Goal: Transaction & Acquisition: Obtain resource

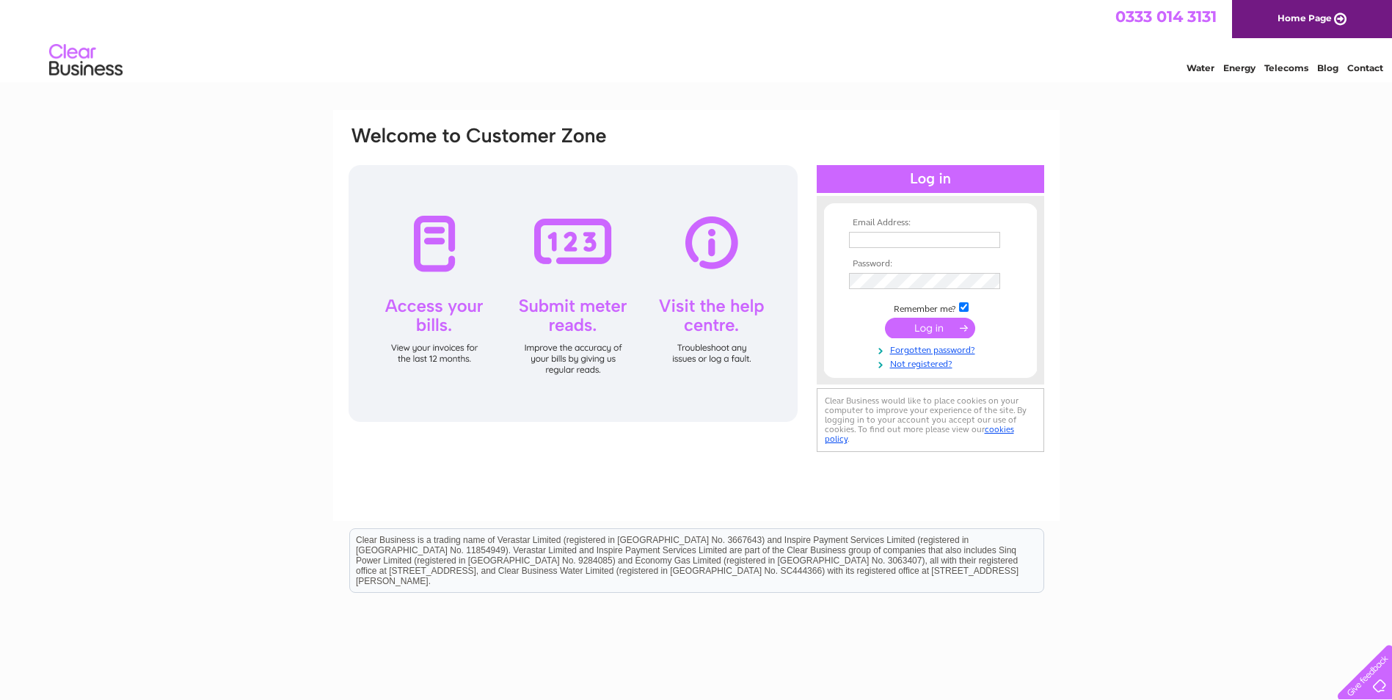
click at [874, 241] on input "text" at bounding box center [924, 240] width 151 height 16
type input "finance@clyderecruit.com"
click at [926, 329] on input "submit" at bounding box center [930, 329] width 90 height 21
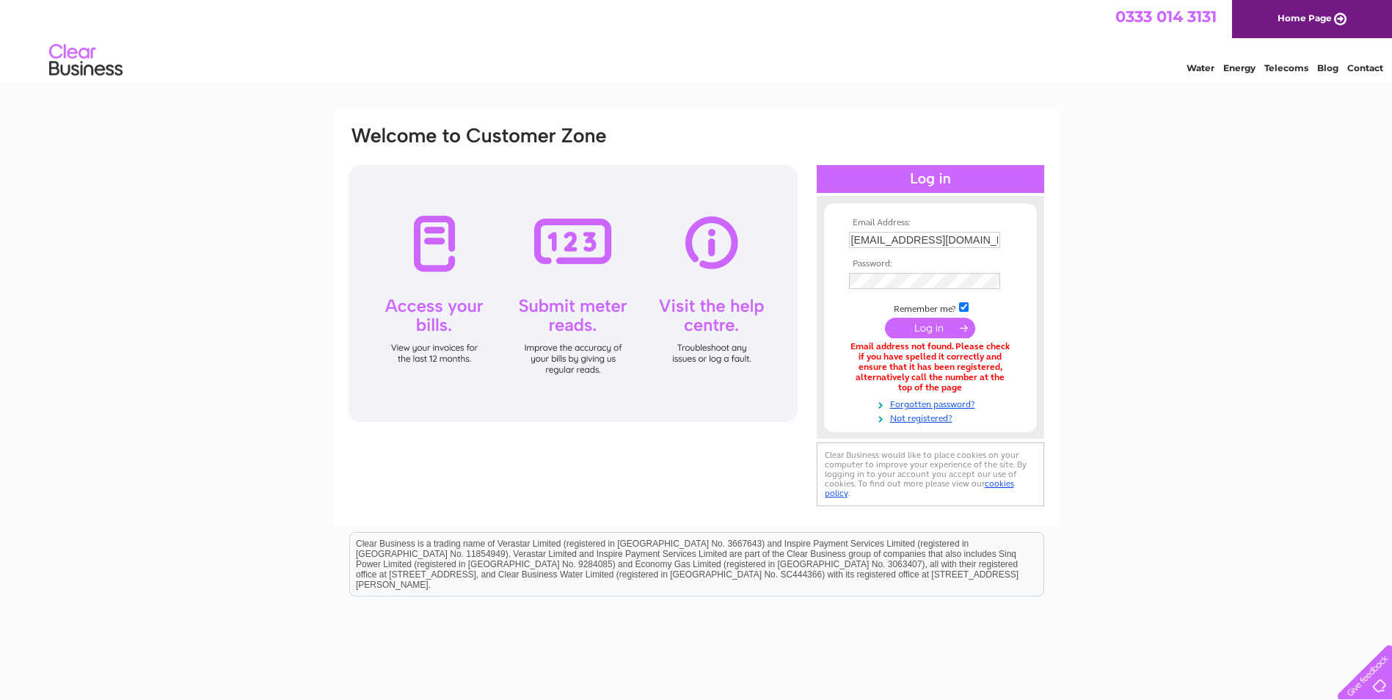
click at [954, 238] on input "finance@clyderecruit.com" at bounding box center [924, 240] width 151 height 16
click at [954, 238] on input "finance@clyderecruit.com" at bounding box center [925, 241] width 153 height 18
type input "abliortu@clyderecruit.com"
click at [919, 329] on input "submit" at bounding box center [930, 329] width 90 height 21
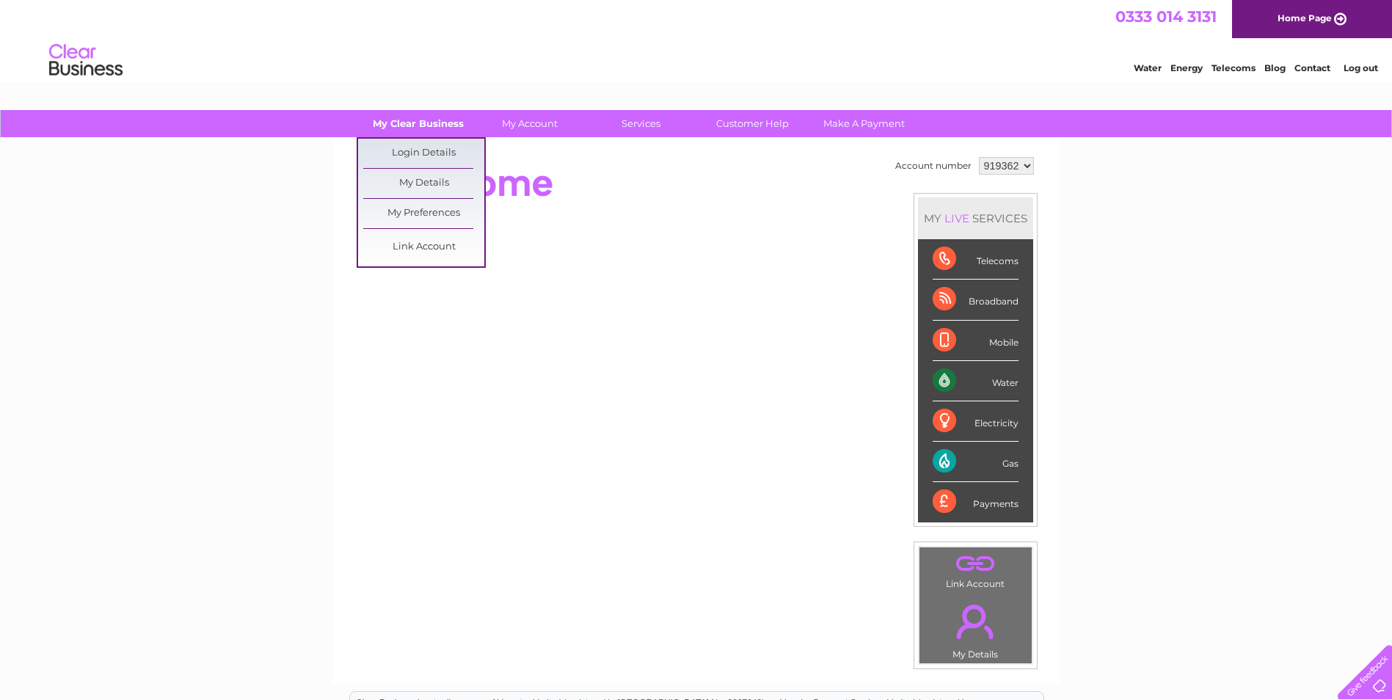
click at [436, 120] on link "My Clear Business" at bounding box center [417, 123] width 121 height 27
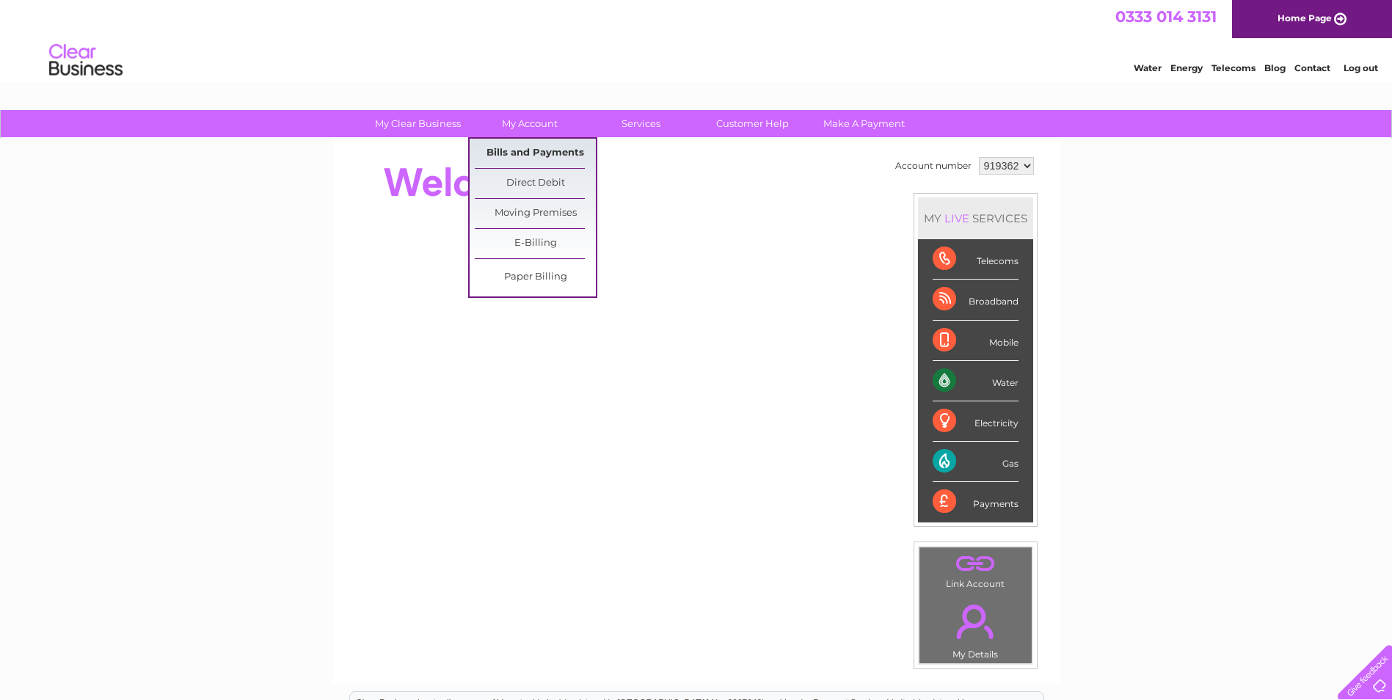
click at [529, 154] on link "Bills and Payments" at bounding box center [535, 153] width 121 height 29
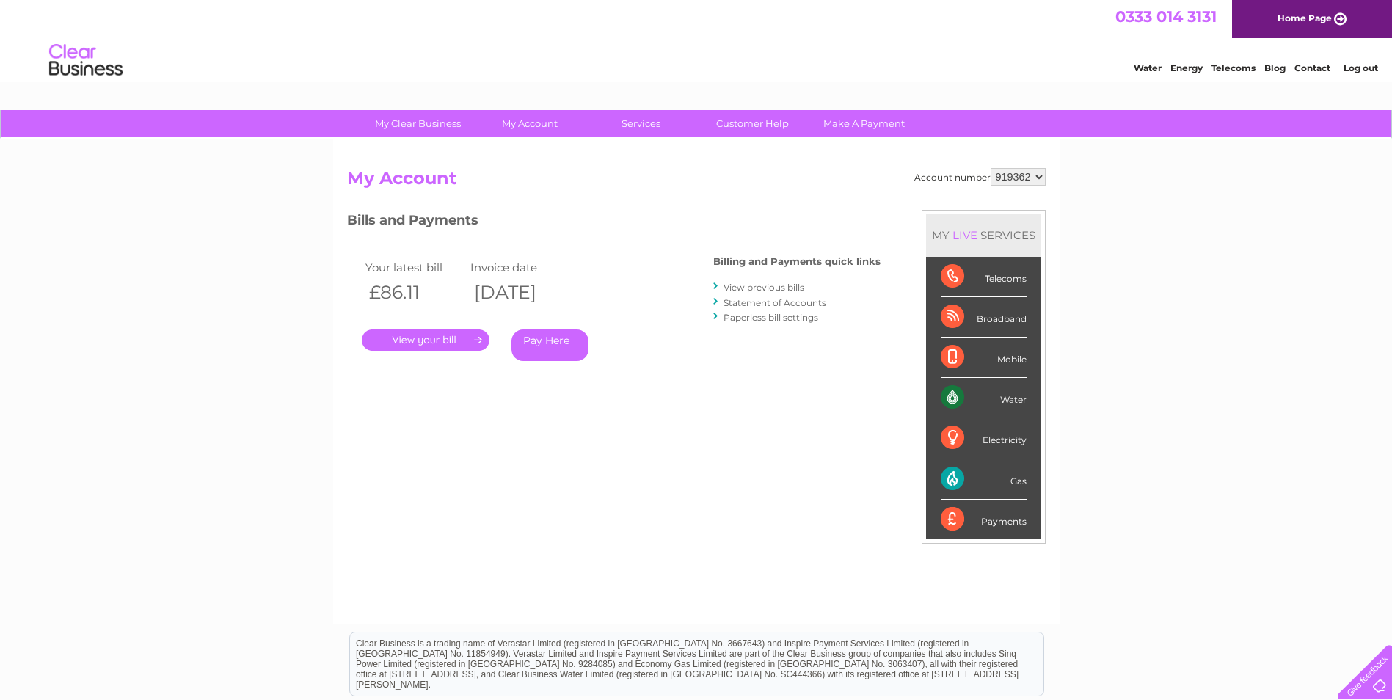
click at [1033, 174] on select "919362 919366 983299" at bounding box center [1017, 177] width 55 height 18
select select "919366"
click at [990, 168] on select "919362 919366 983299" at bounding box center [1017, 177] width 55 height 18
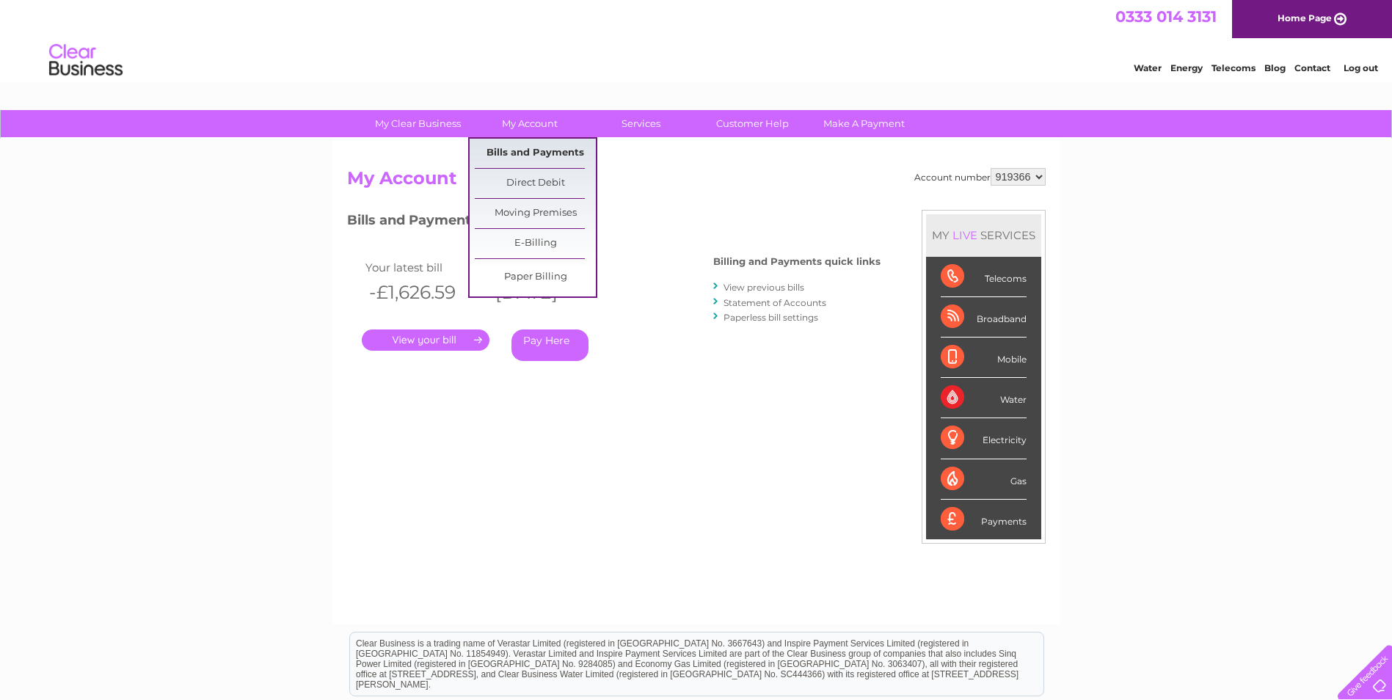
click at [538, 152] on link "Bills and Payments" at bounding box center [535, 153] width 121 height 29
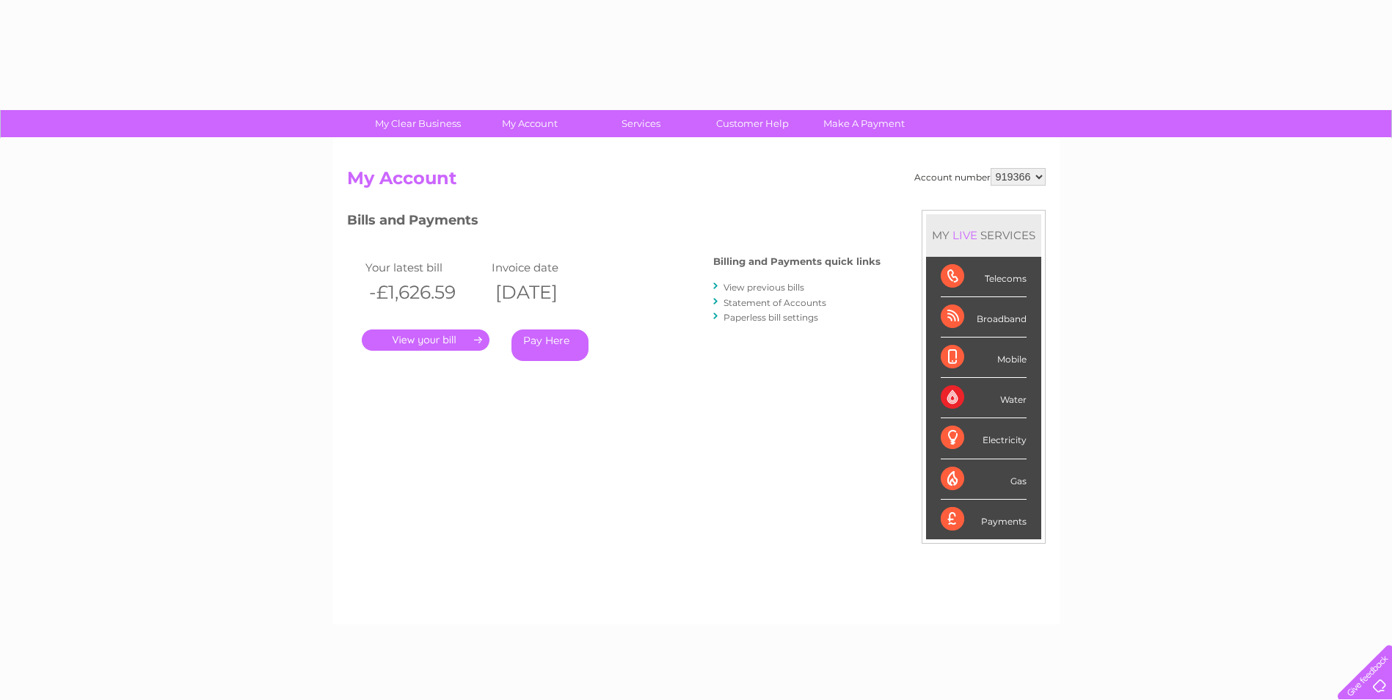
click at [542, 150] on div "Account number 919362 919366 983299 My Account MY LIVE SERVICES Telecoms Broadb…" at bounding box center [696, 382] width 726 height 486
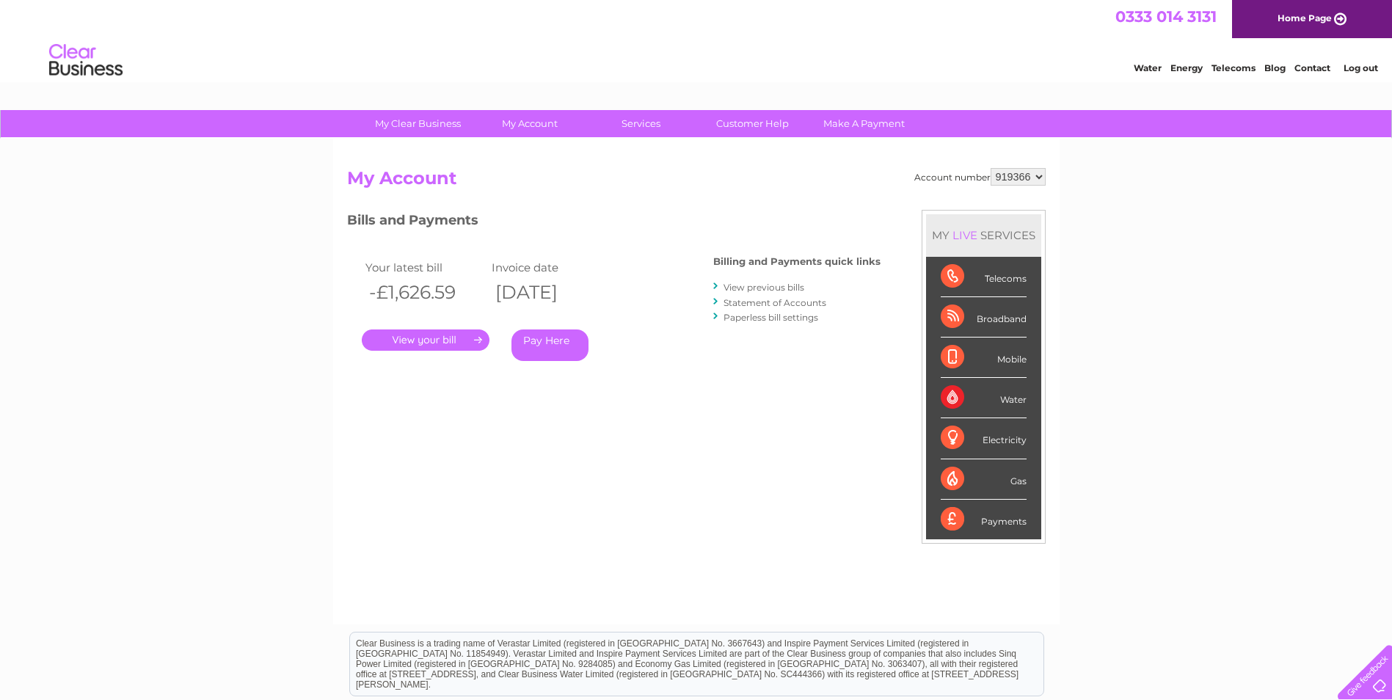
click at [1026, 182] on select "919362 919366 983299" at bounding box center [1017, 177] width 55 height 18
select select "983299"
click at [990, 168] on select "919362 919366 983299" at bounding box center [1017, 177] width 55 height 18
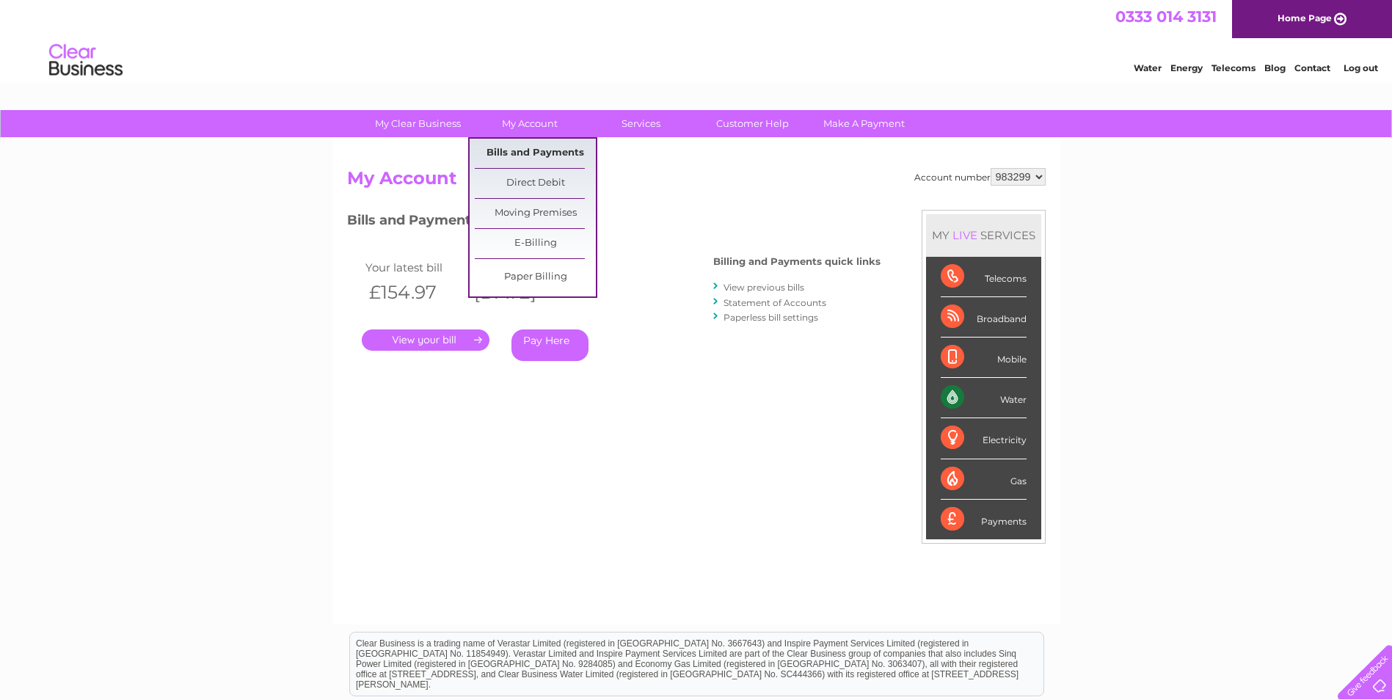
click at [545, 152] on link "Bills and Payments" at bounding box center [535, 153] width 121 height 29
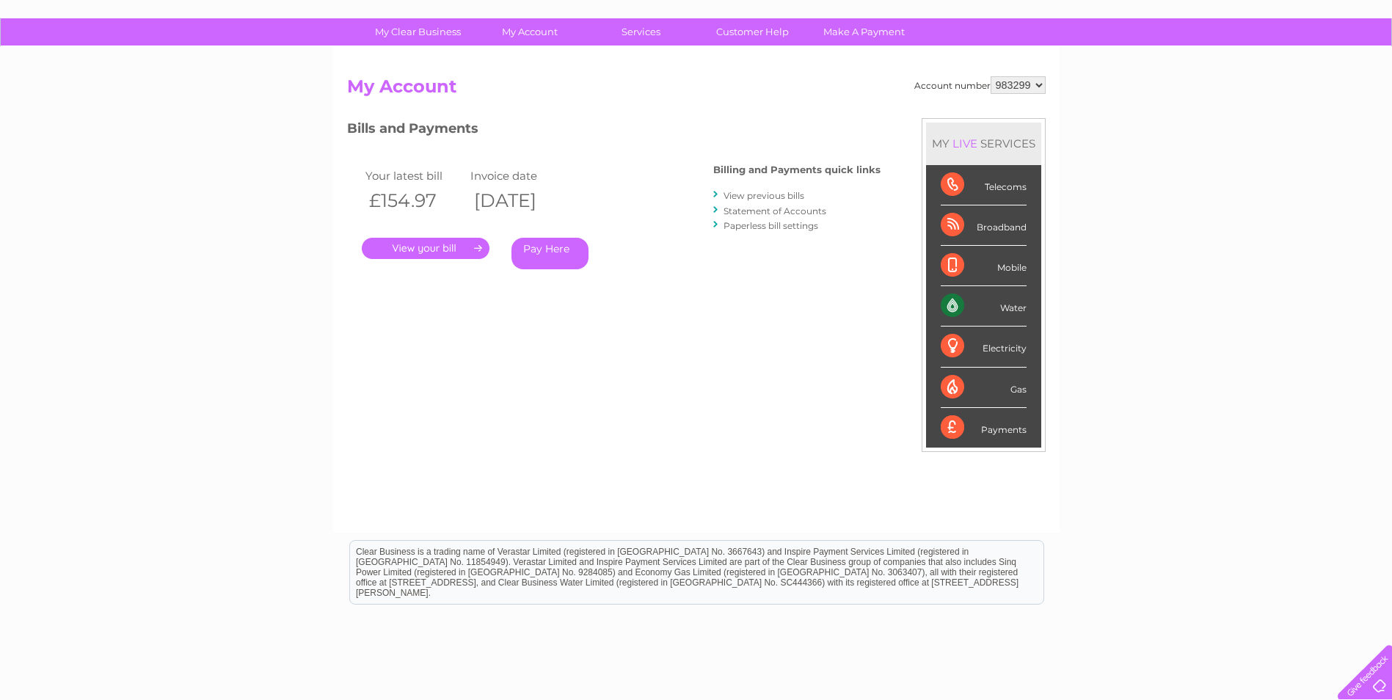
scroll to position [186, 0]
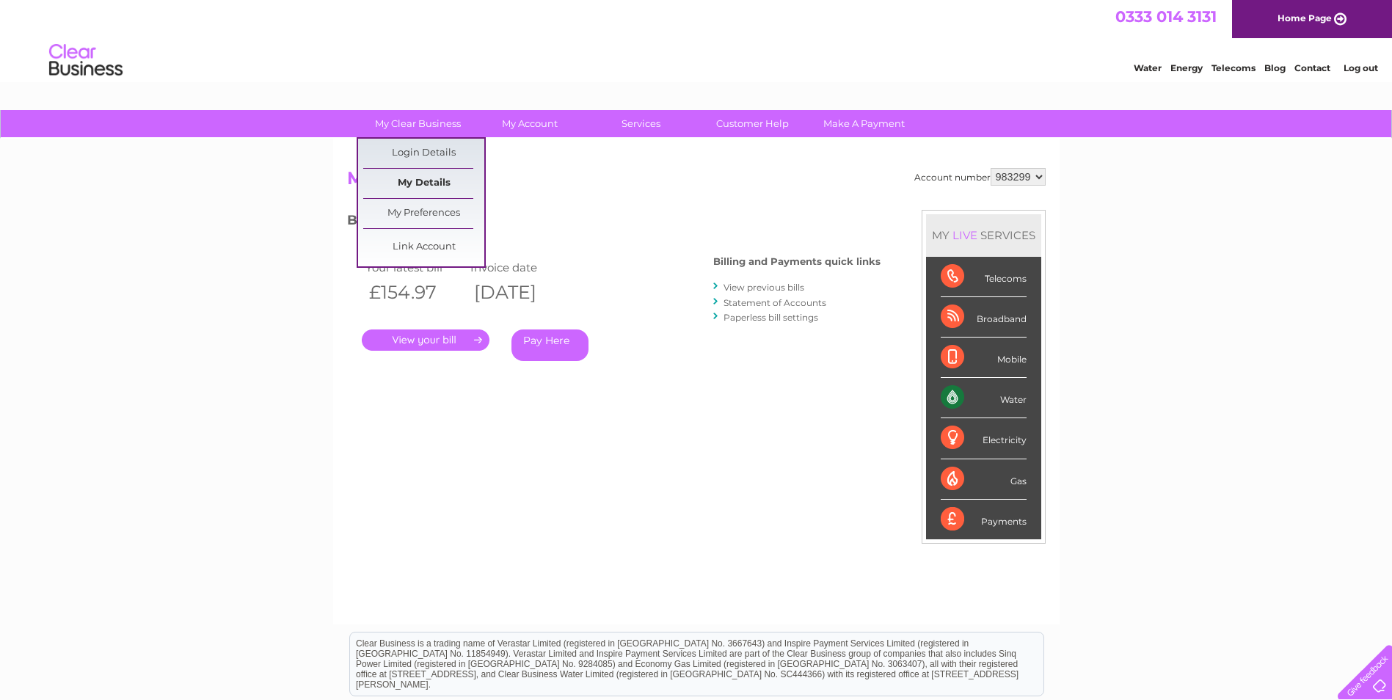
click at [441, 179] on link "My Details" at bounding box center [423, 183] width 121 height 29
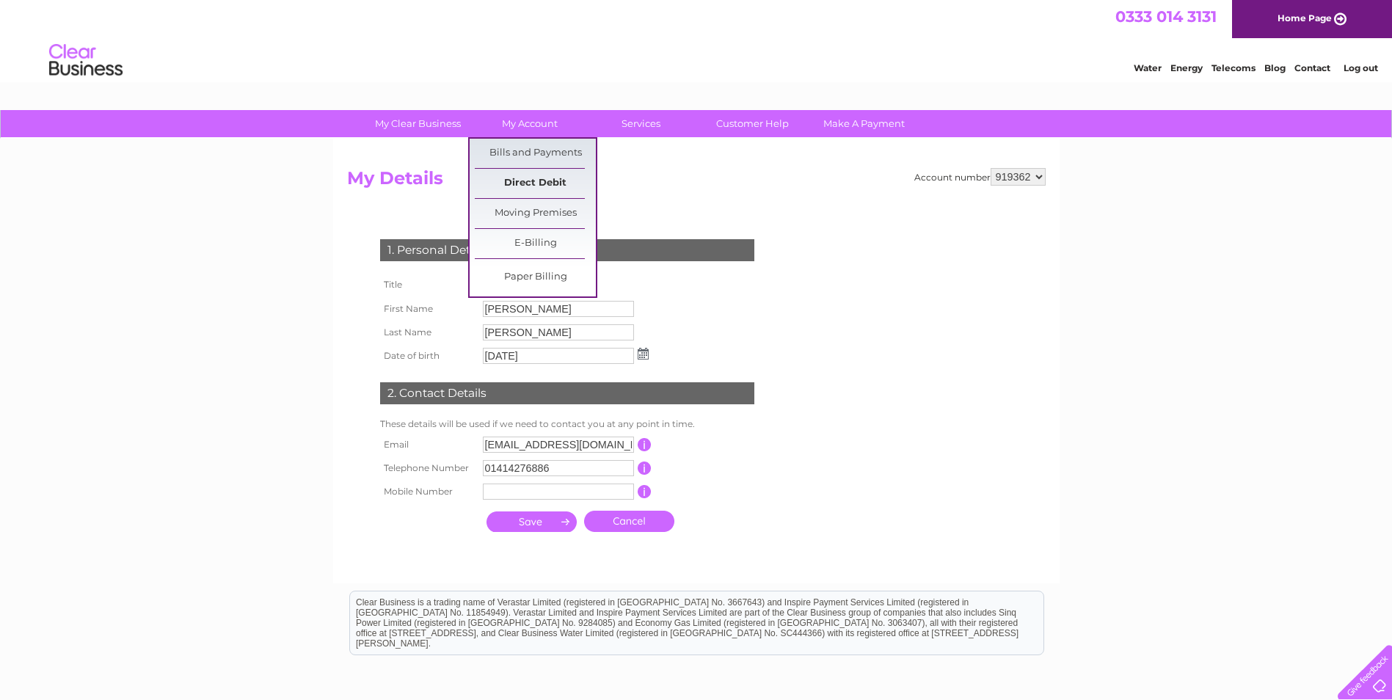
click at [521, 192] on link "Direct Debit" at bounding box center [535, 183] width 121 height 29
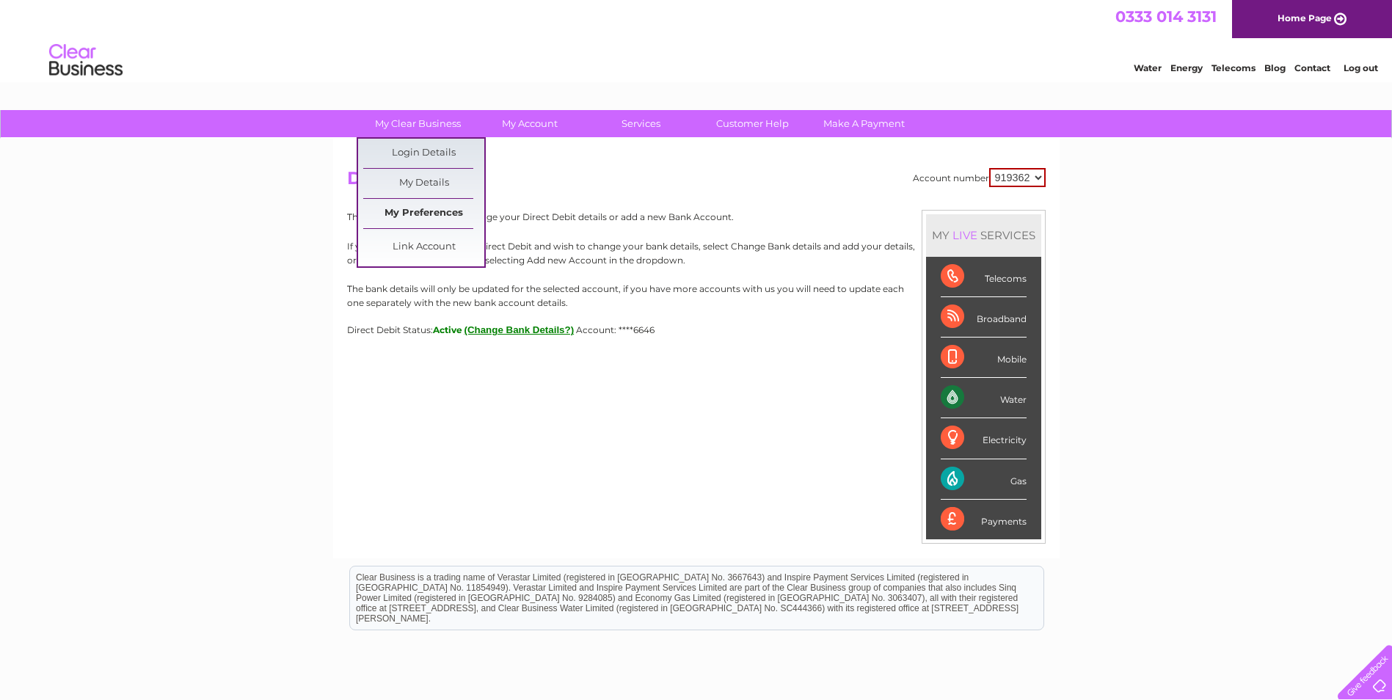
click at [419, 208] on link "My Preferences" at bounding box center [423, 213] width 121 height 29
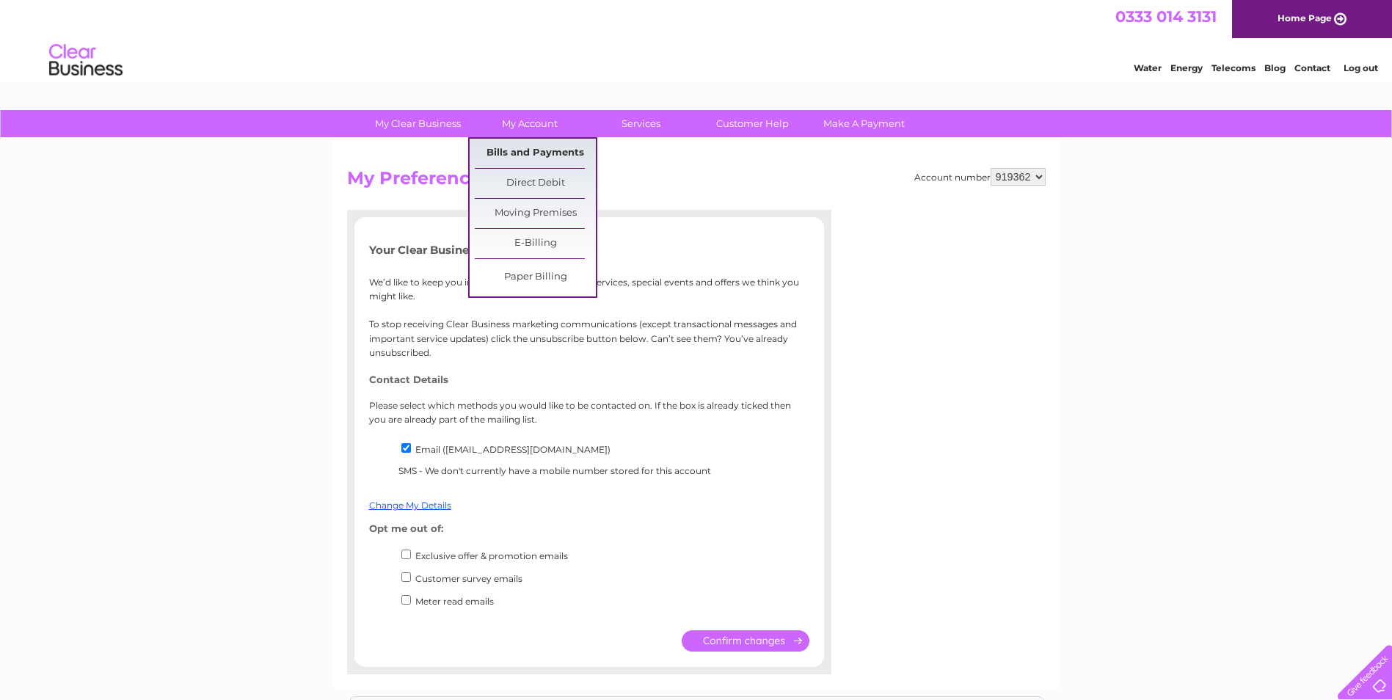
click at [531, 153] on link "Bills and Payments" at bounding box center [535, 153] width 121 height 29
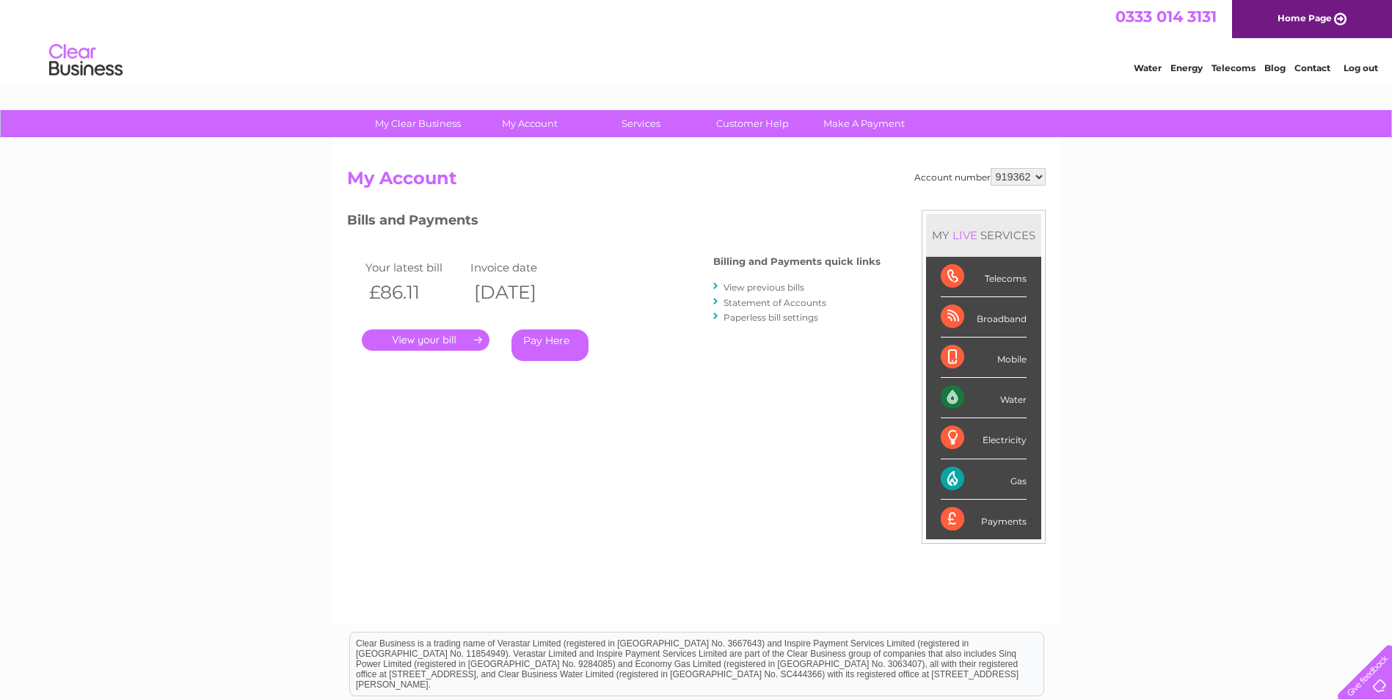
click at [1032, 182] on select "919362 919366 983299" at bounding box center [1017, 177] width 55 height 18
click at [1208, 224] on div "My Clear Business Login Details My Details My Preferences Link Account My Accou…" at bounding box center [696, 492] width 1392 height 765
click at [770, 130] on link "Customer Help" at bounding box center [752, 123] width 121 height 27
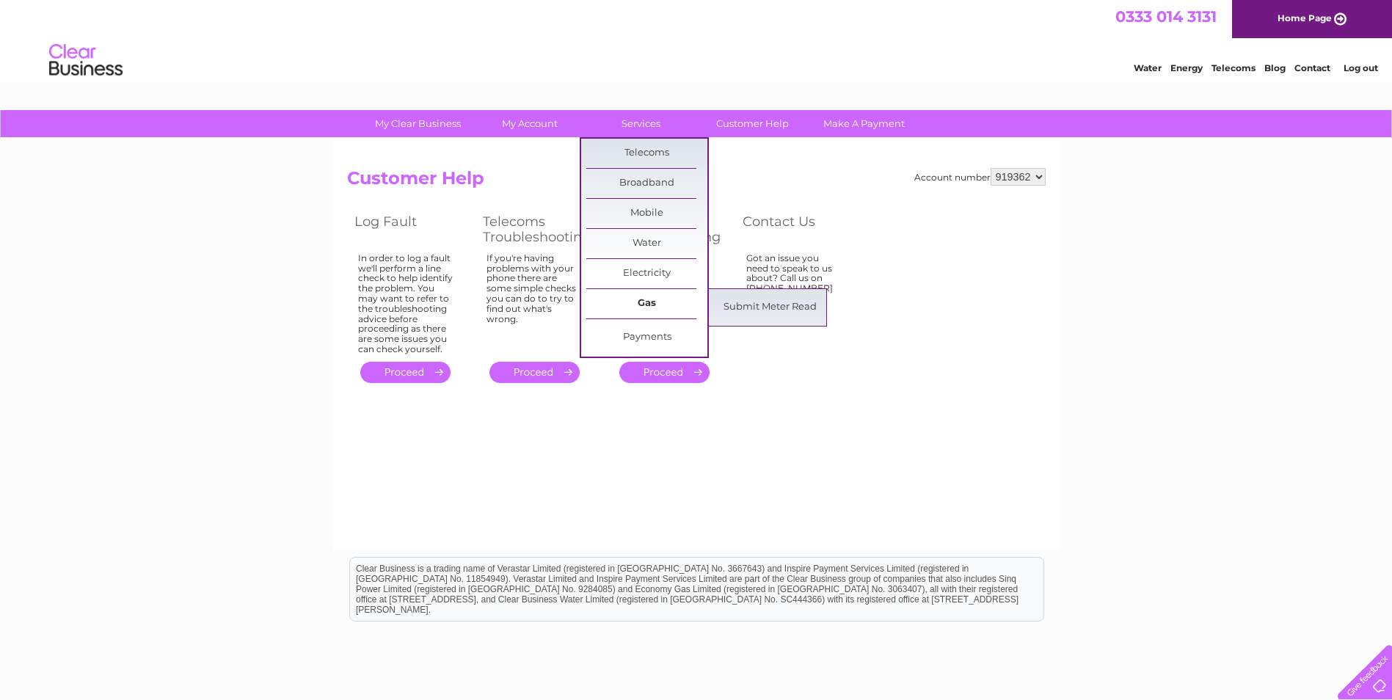
click at [648, 300] on link "Gas" at bounding box center [646, 303] width 121 height 29
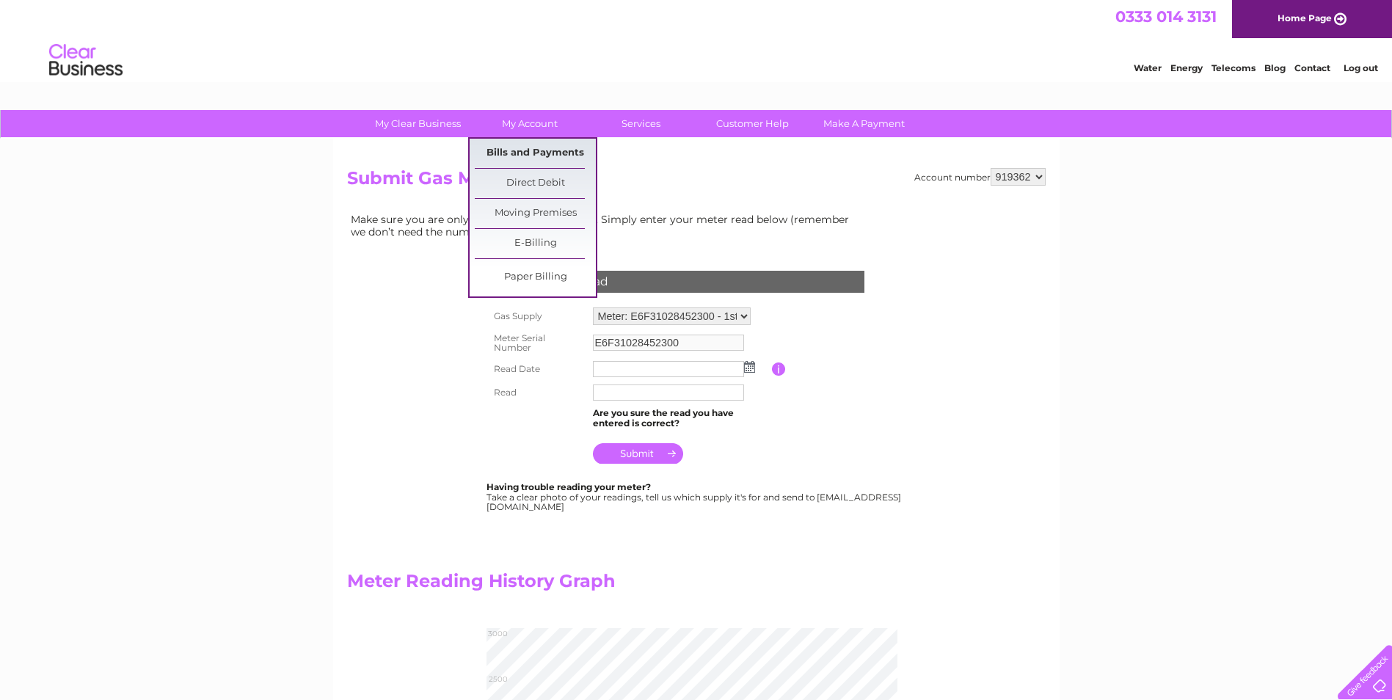
click at [552, 155] on link "Bills and Payments" at bounding box center [535, 153] width 121 height 29
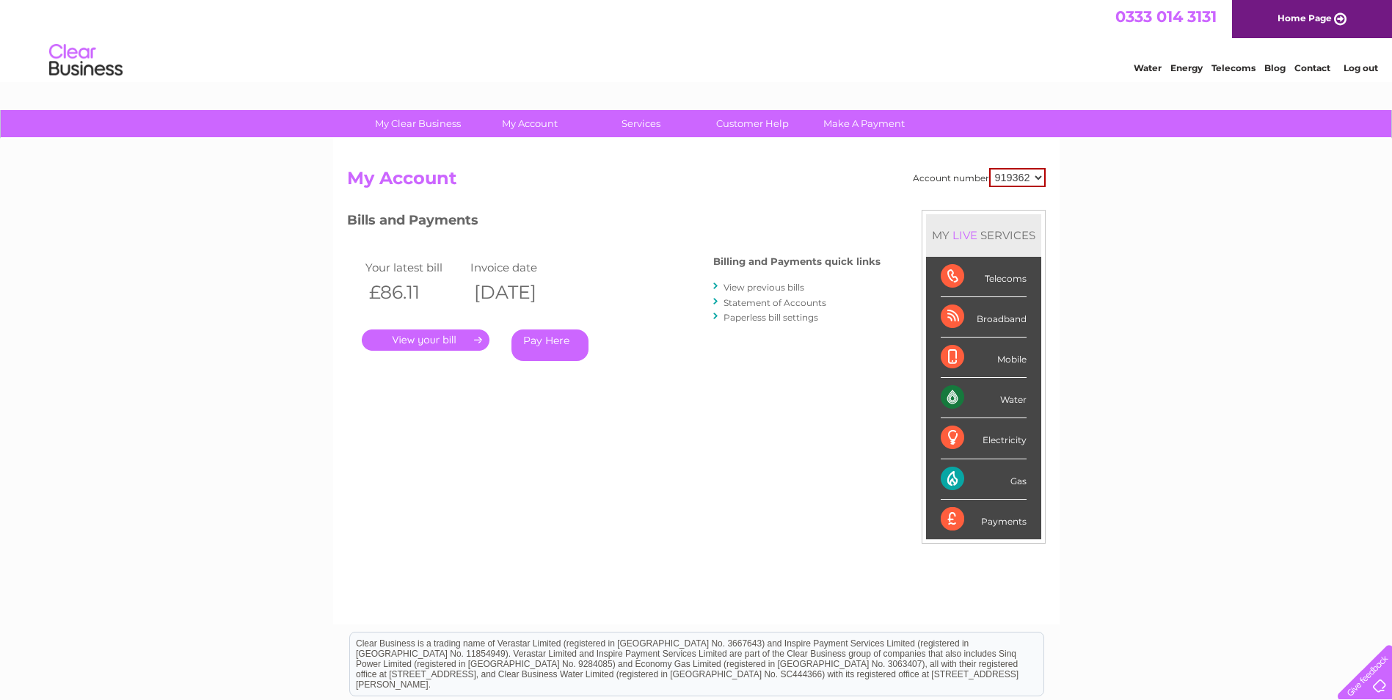
click at [761, 299] on link "Statement of Accounts" at bounding box center [774, 302] width 103 height 11
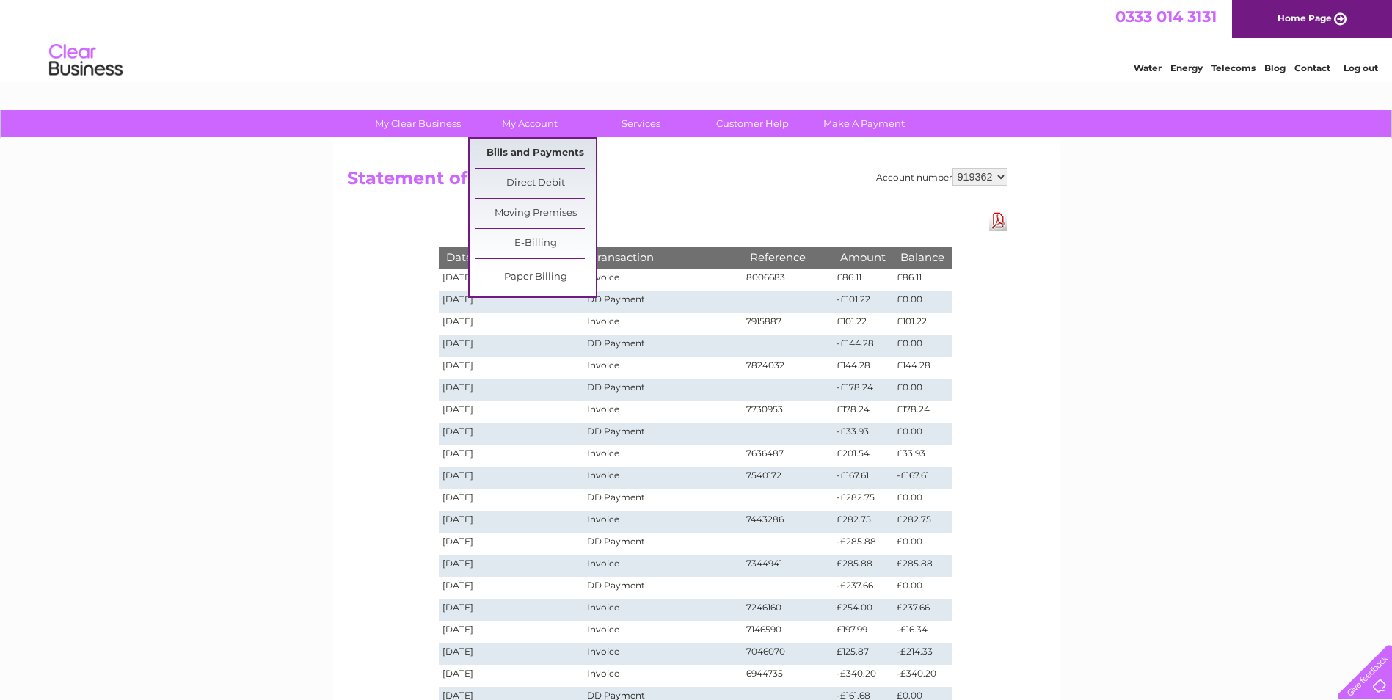
click at [530, 153] on link "Bills and Payments" at bounding box center [535, 153] width 121 height 29
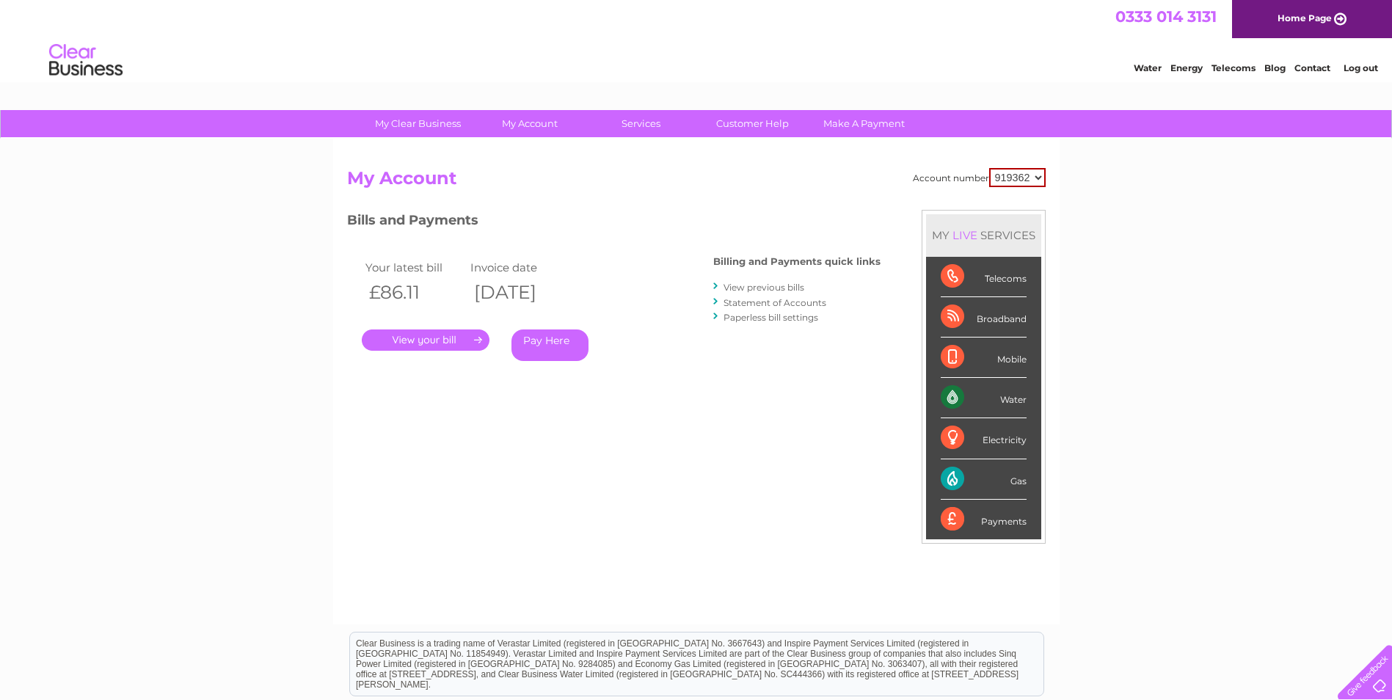
click at [744, 288] on link "View previous bills" at bounding box center [763, 287] width 81 height 11
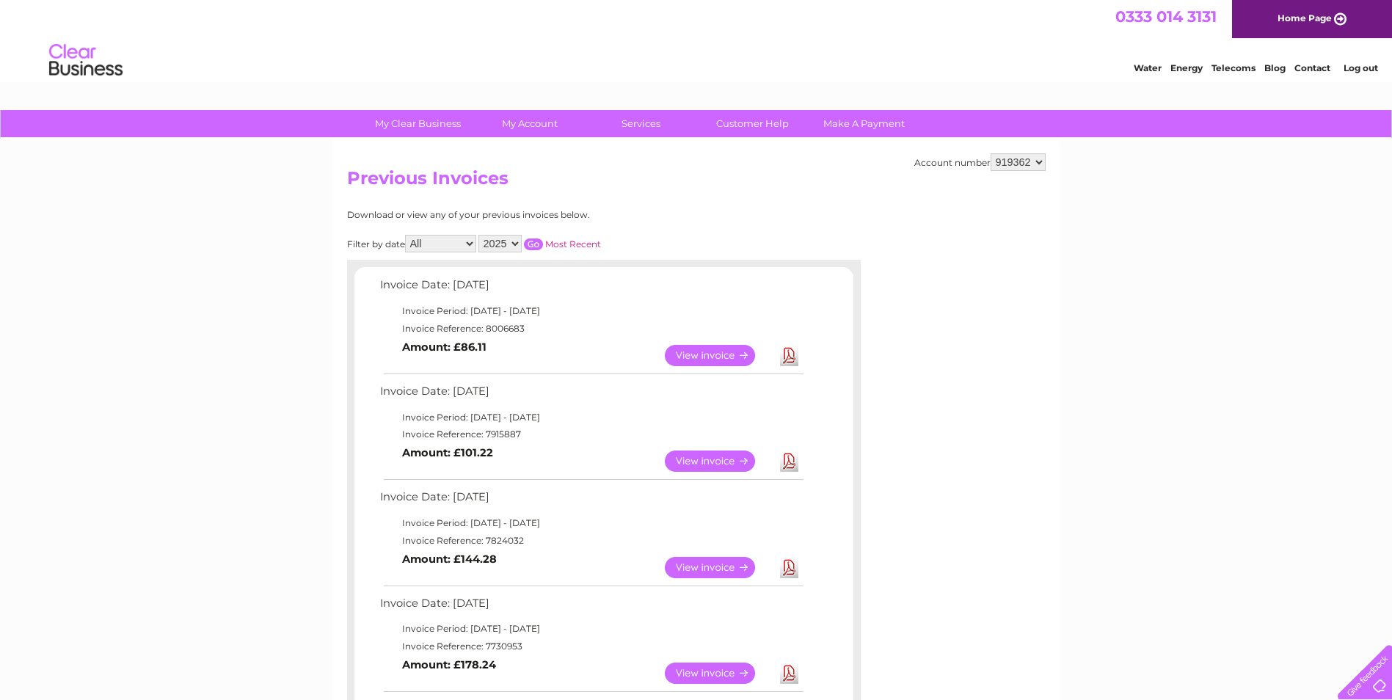
drag, startPoint x: 786, startPoint y: 351, endPoint x: 792, endPoint y: 364, distance: 14.8
click at [786, 351] on link "Download" at bounding box center [789, 355] width 18 height 21
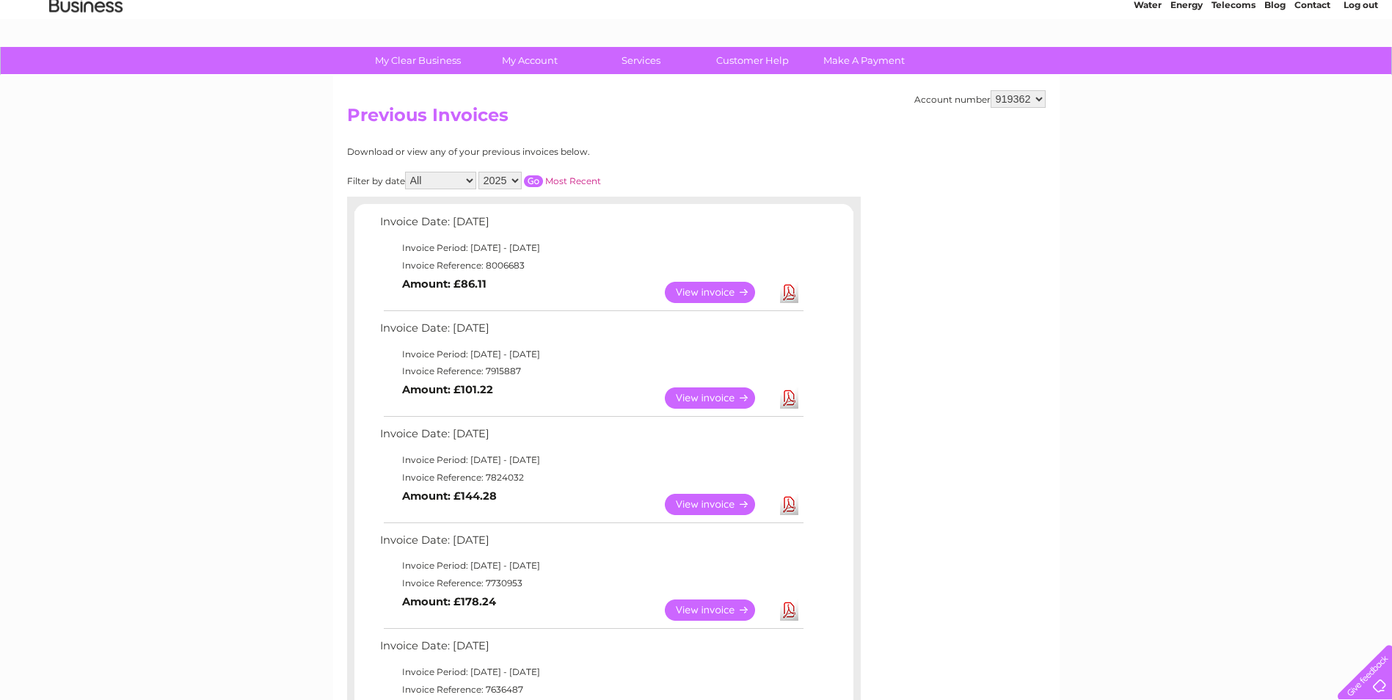
scroll to position [19, 0]
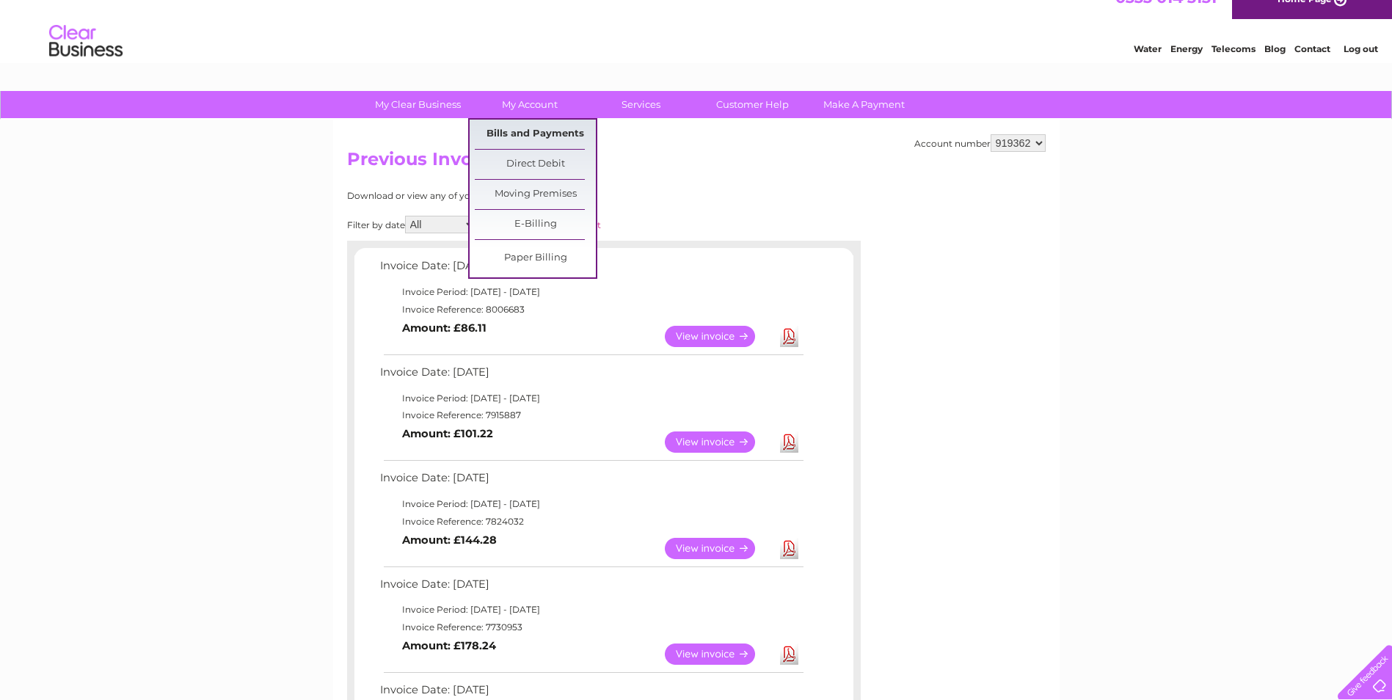
drag, startPoint x: 523, startPoint y: 129, endPoint x: 573, endPoint y: 137, distance: 50.5
click at [523, 129] on link "Bills and Payments" at bounding box center [535, 134] width 121 height 29
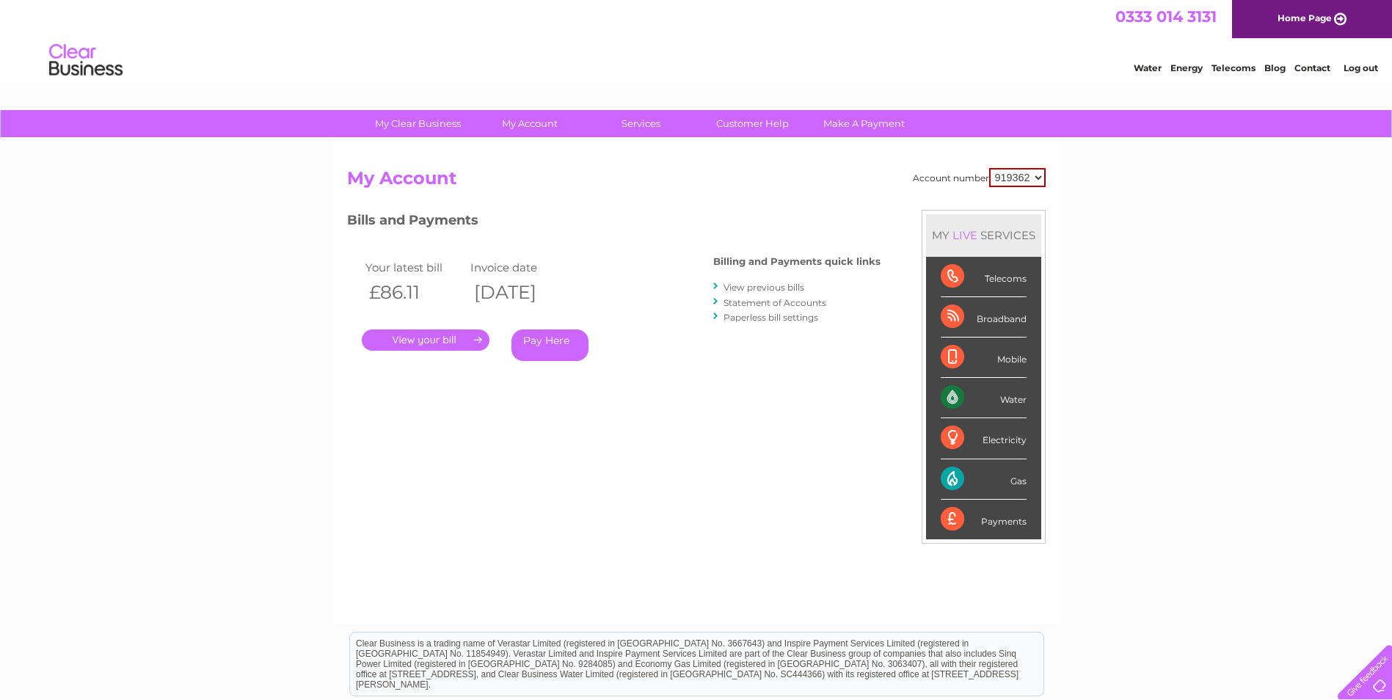
drag, startPoint x: 740, startPoint y: 128, endPoint x: 755, endPoint y: 165, distance: 39.5
click at [740, 128] on link "Customer Help" at bounding box center [752, 123] width 121 height 27
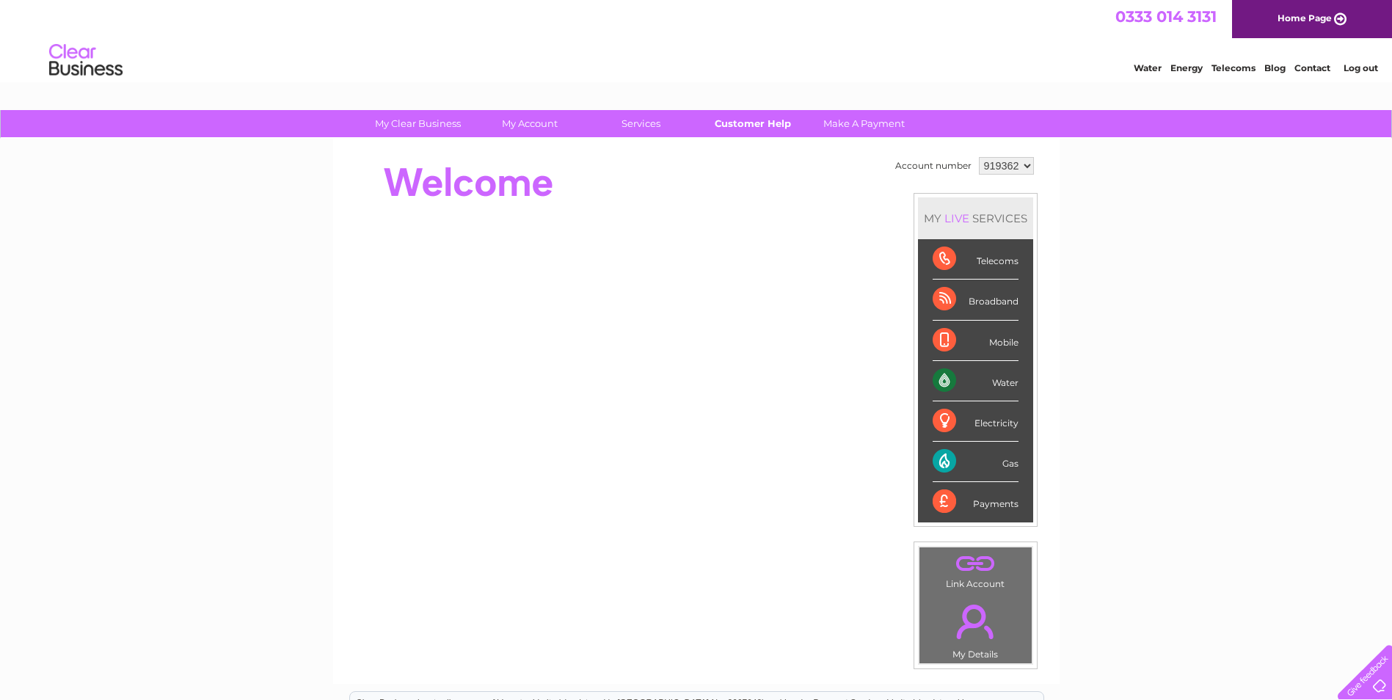
click at [766, 123] on link "Customer Help" at bounding box center [752, 123] width 121 height 27
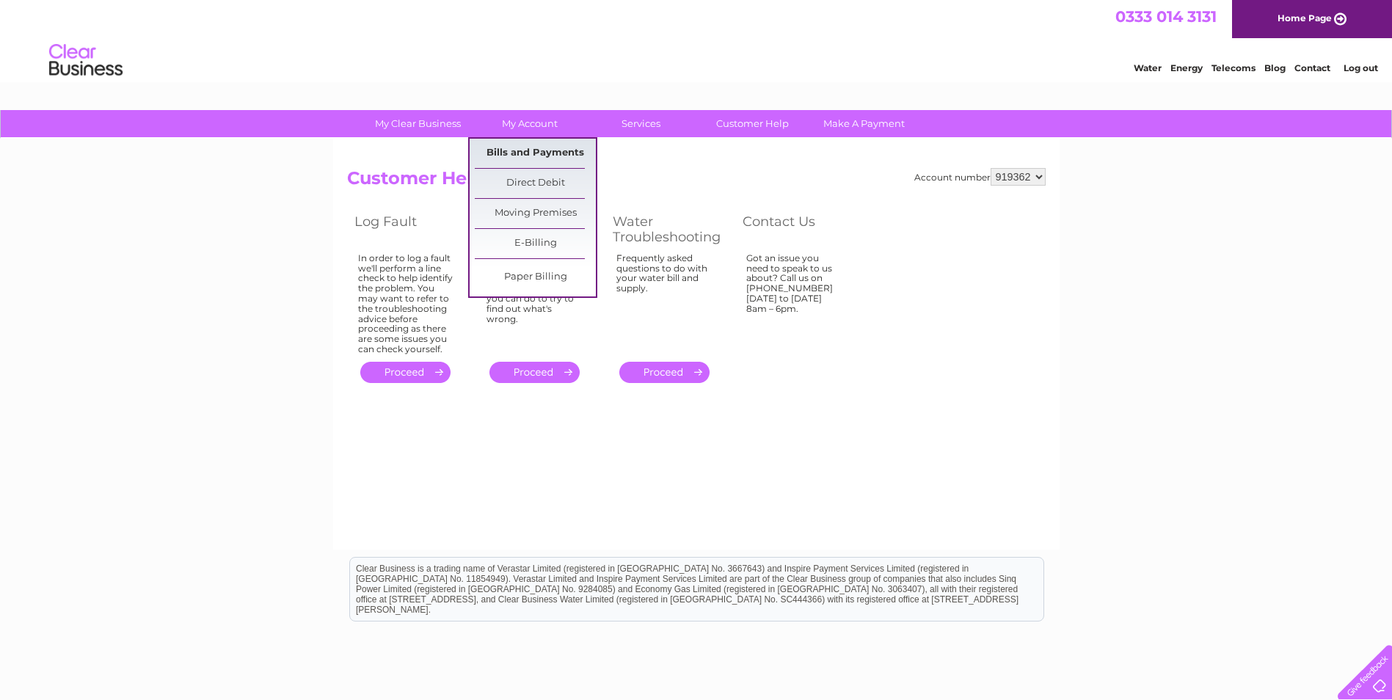
click at [536, 156] on link "Bills and Payments" at bounding box center [535, 153] width 121 height 29
